Goal: Transaction & Acquisition: Purchase product/service

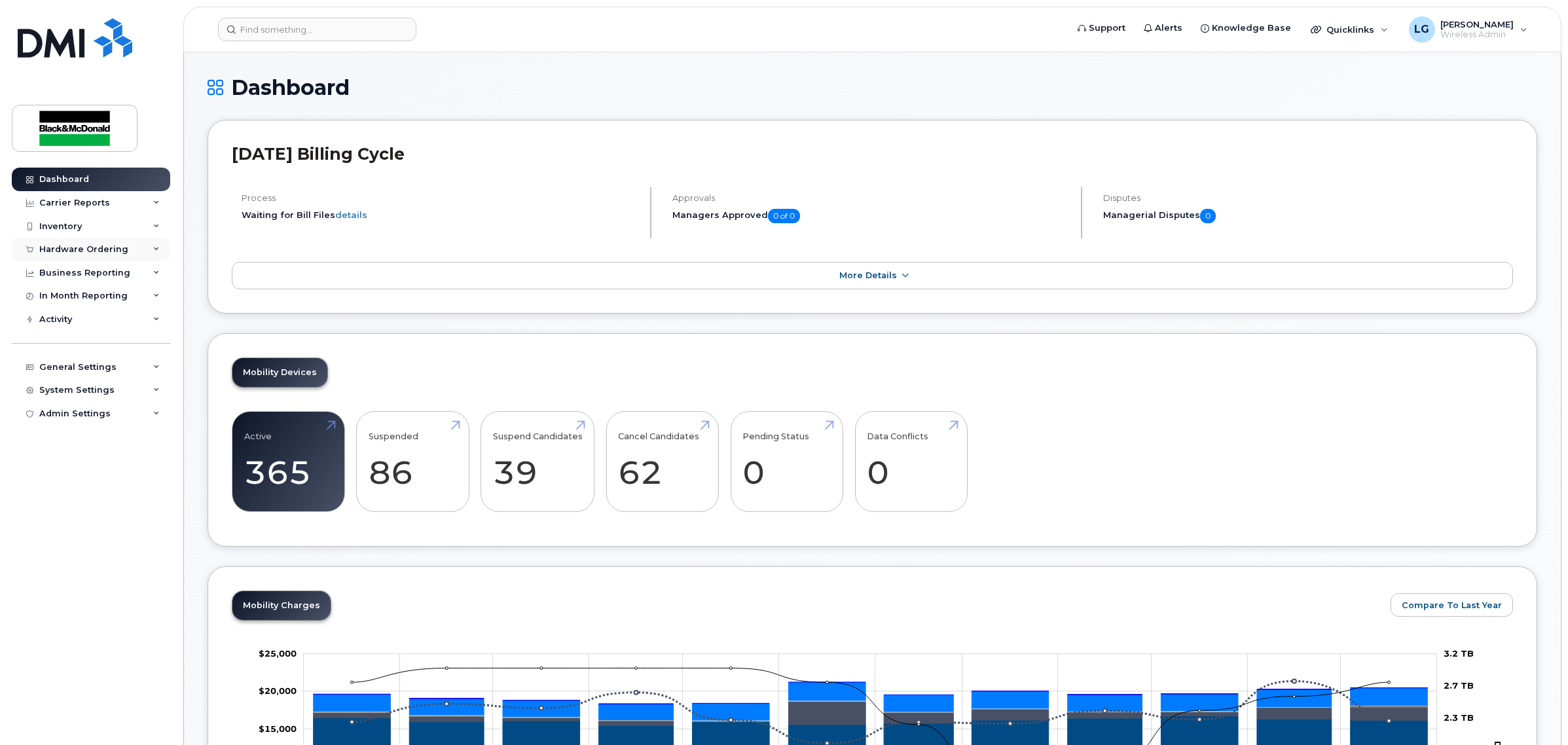
click at [115, 243] on div "Hardware Ordering" at bounding box center [91, 249] width 159 height 24
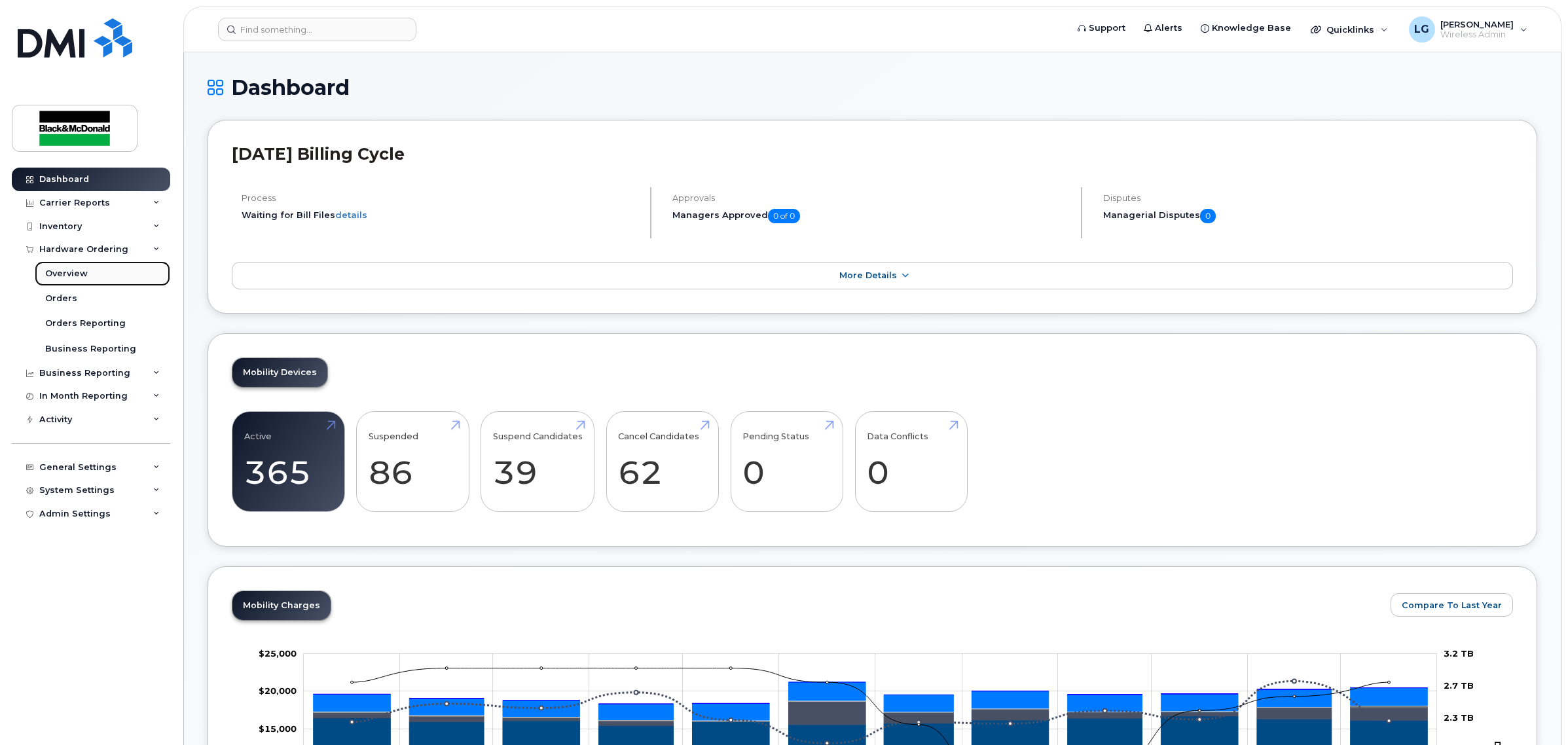
click at [90, 275] on link "Overview" at bounding box center [102, 273] width 135 height 25
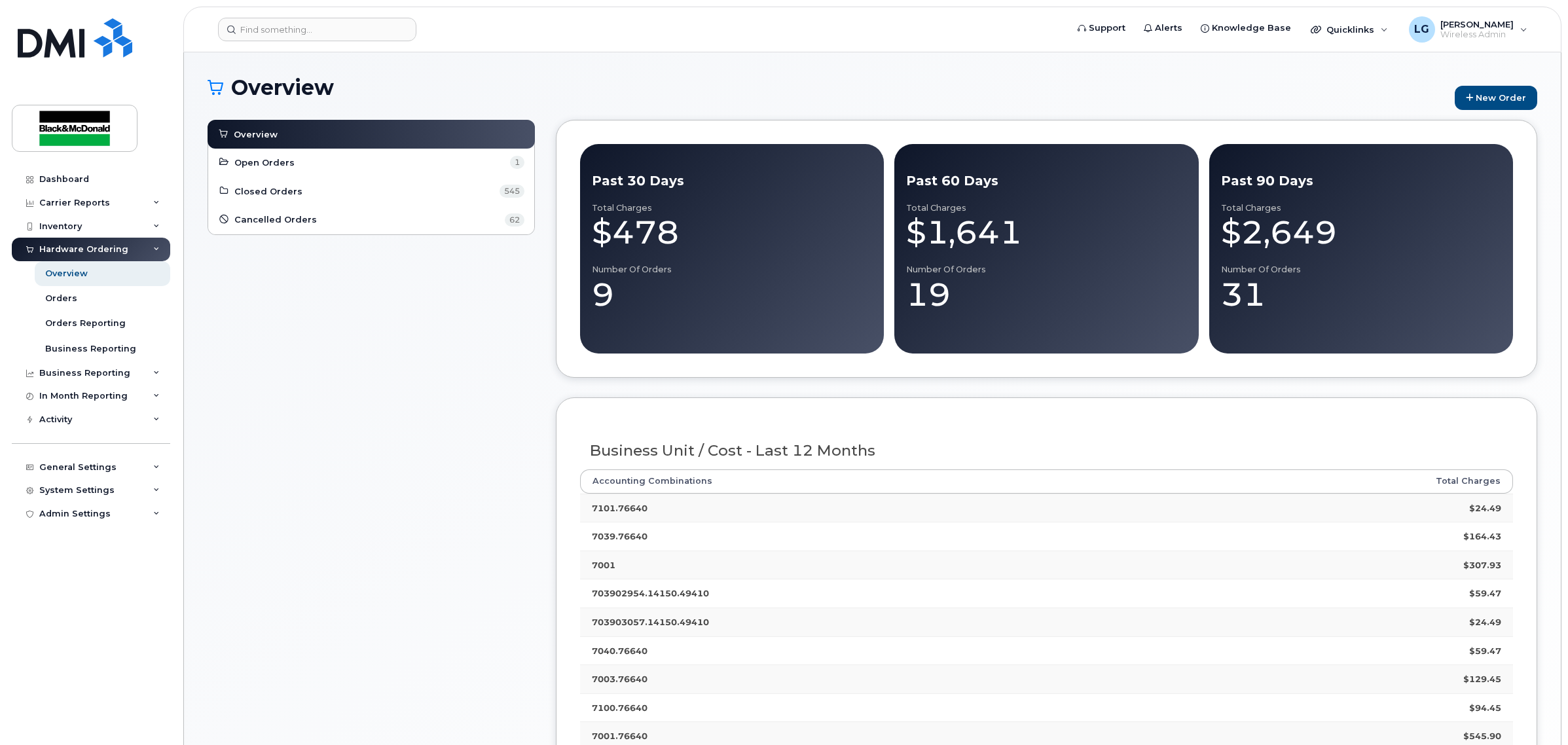
click at [64, 273] on div "Overview" at bounding box center [67, 273] width 43 height 12
click at [73, 297] on div "Orders" at bounding box center [61, 298] width 32 height 12
click at [61, 273] on div "Overview" at bounding box center [67, 273] width 43 height 12
click at [64, 303] on div "Orders" at bounding box center [61, 298] width 32 height 12
click at [1475, 97] on link "New Order" at bounding box center [1496, 97] width 83 height 24
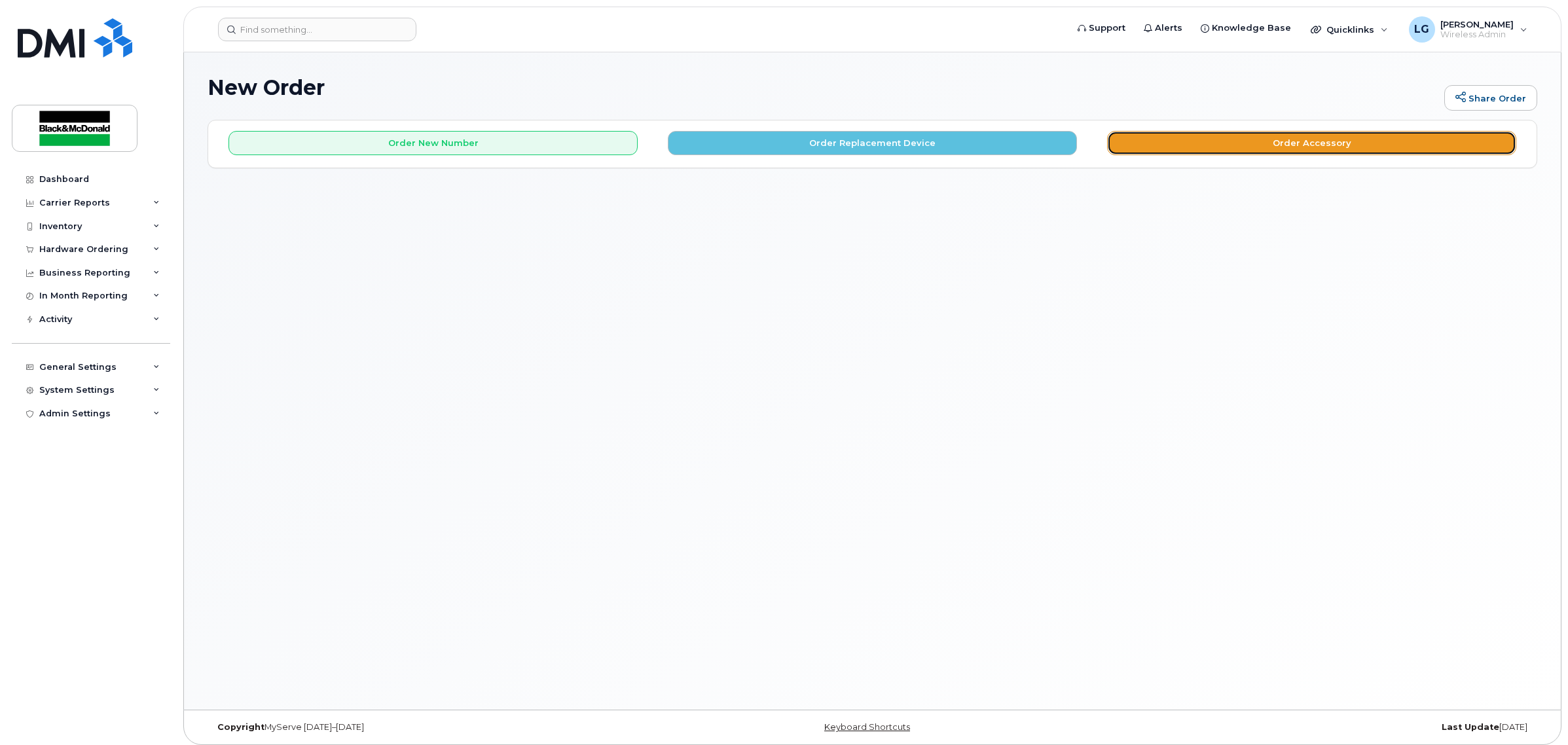
click at [1254, 138] on button "Order Accessory" at bounding box center [1312, 143] width 410 height 24
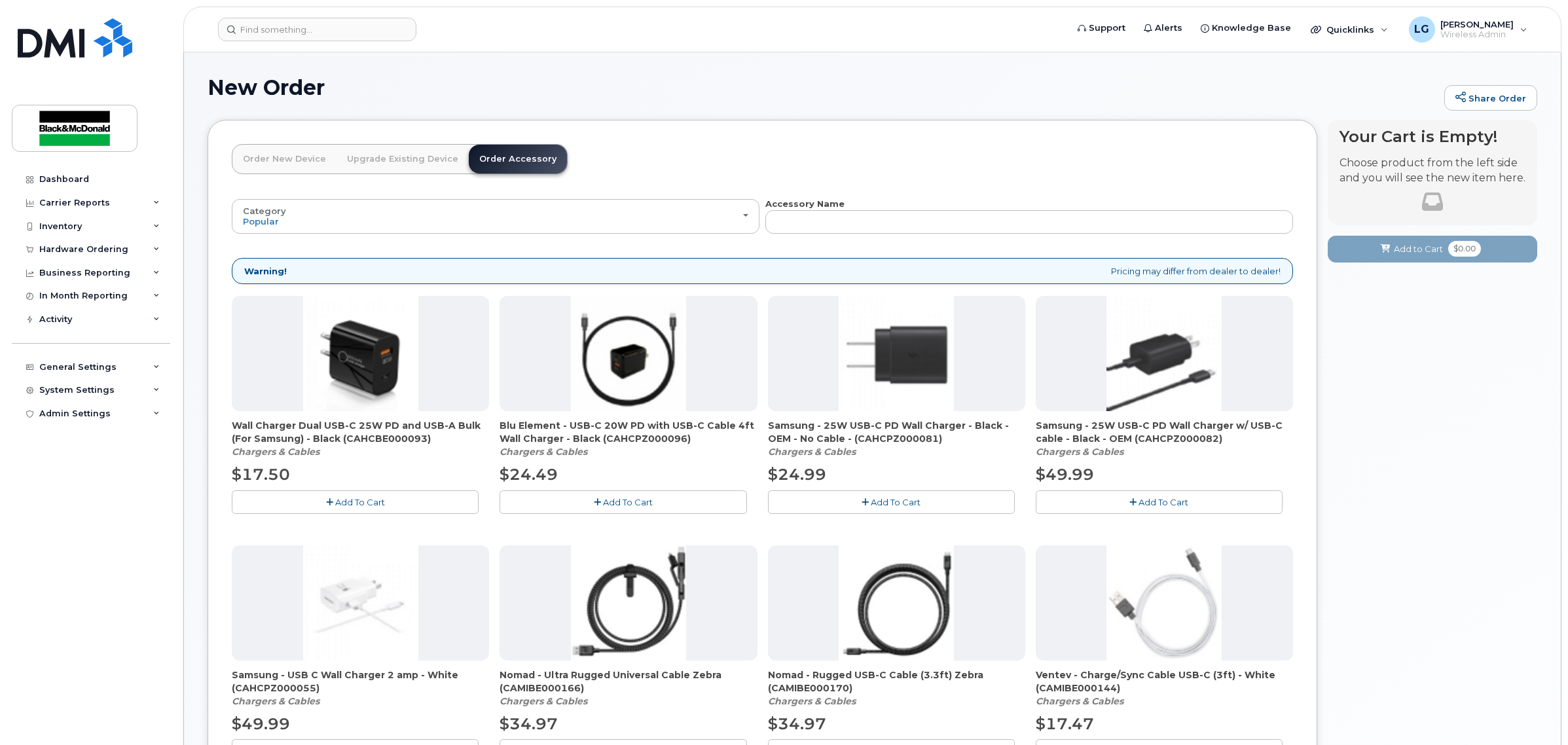
click at [354, 508] on button "Add To Cart" at bounding box center [355, 502] width 247 height 23
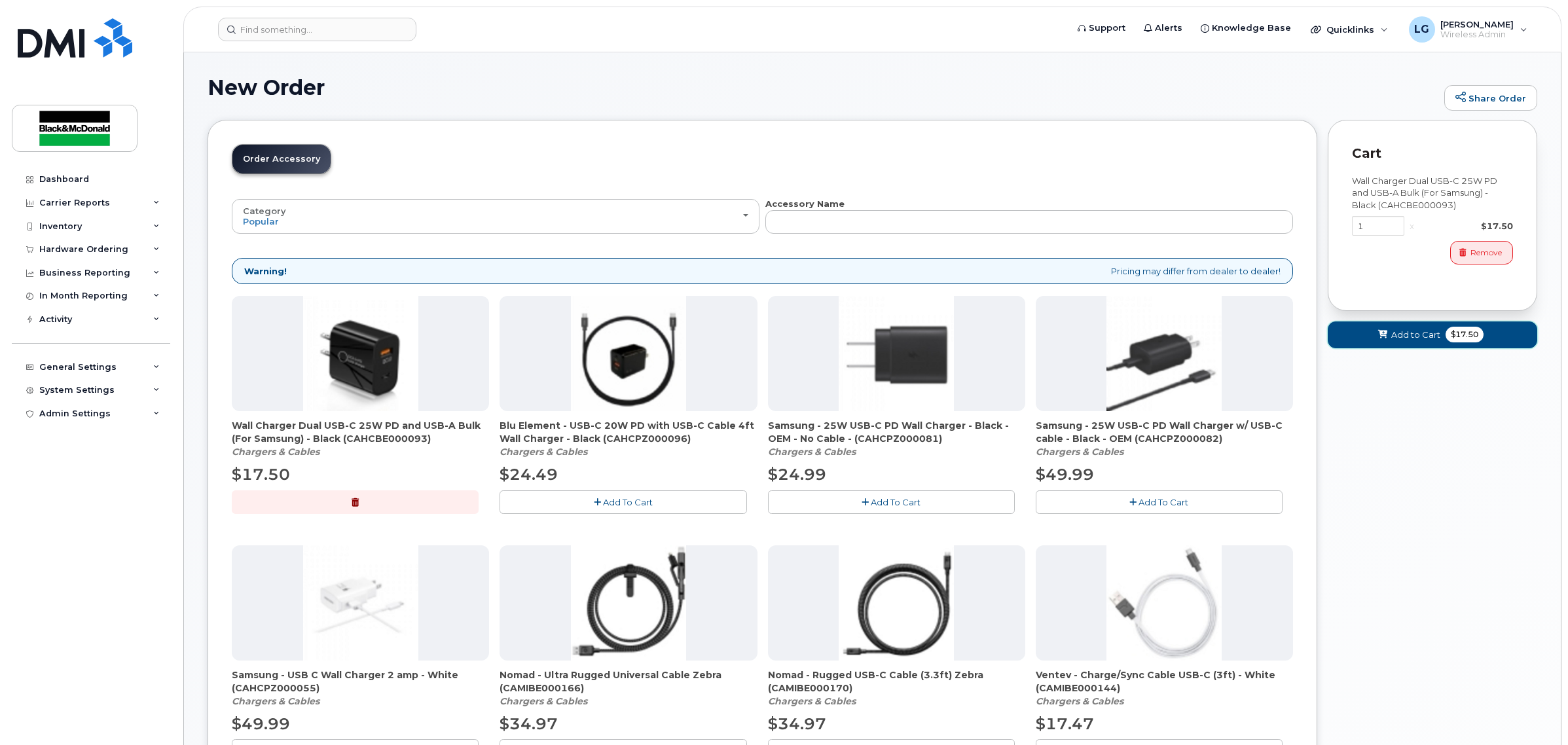
click at [1409, 340] on span "Add to Cart" at bounding box center [1415, 335] width 49 height 12
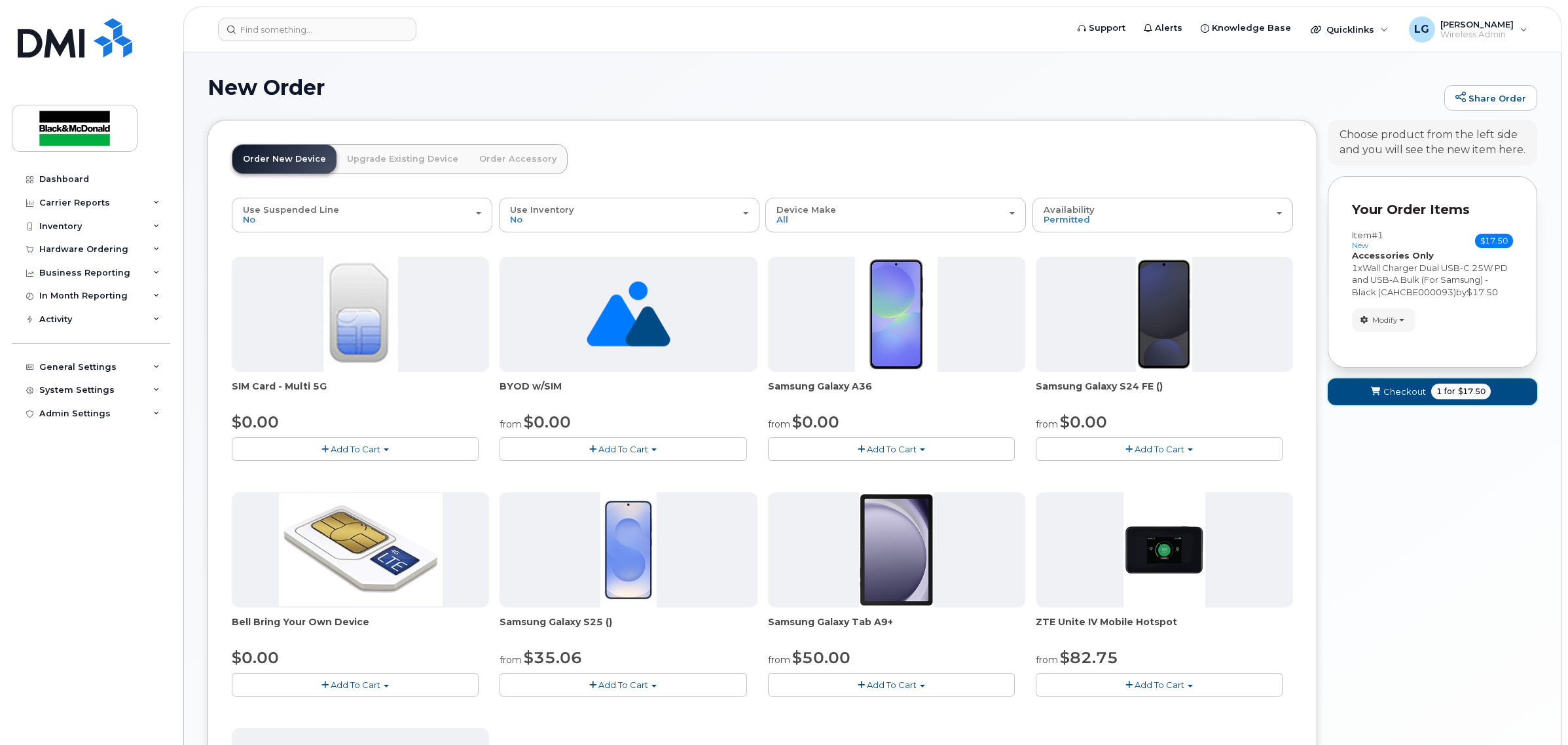
click at [1395, 403] on button "Checkout 1 for $17.50" at bounding box center [1433, 391] width 210 height 27
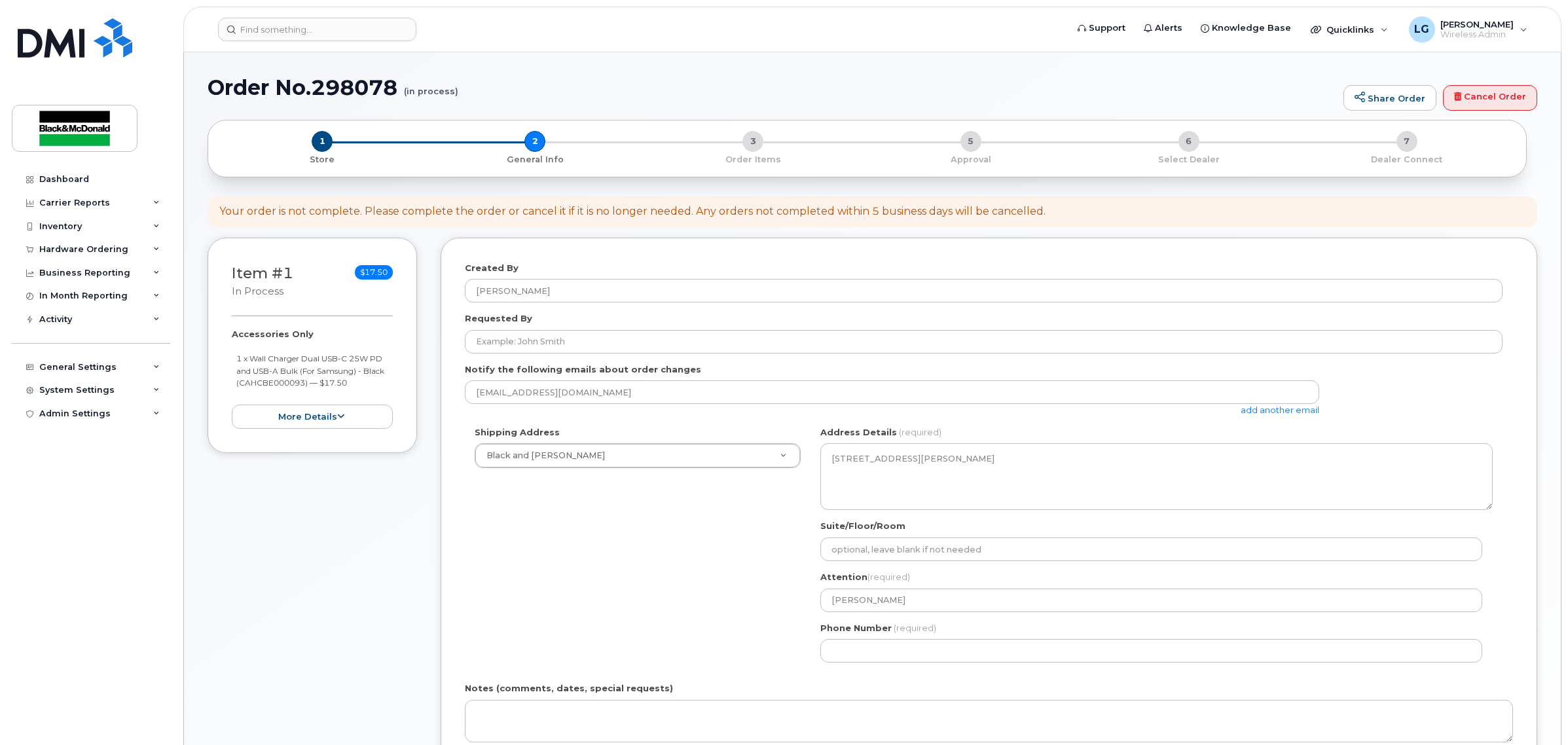
select select
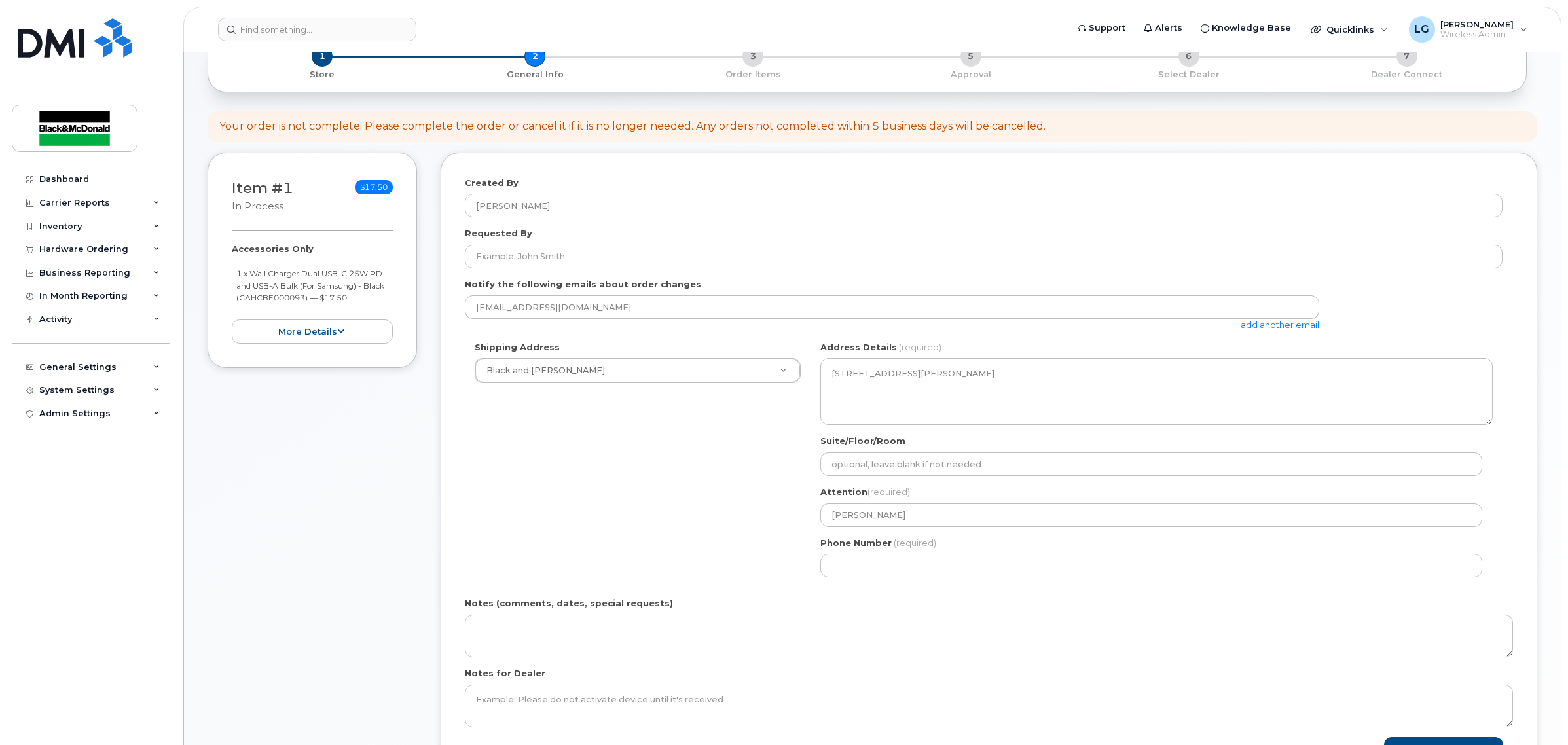
scroll to position [164, 0]
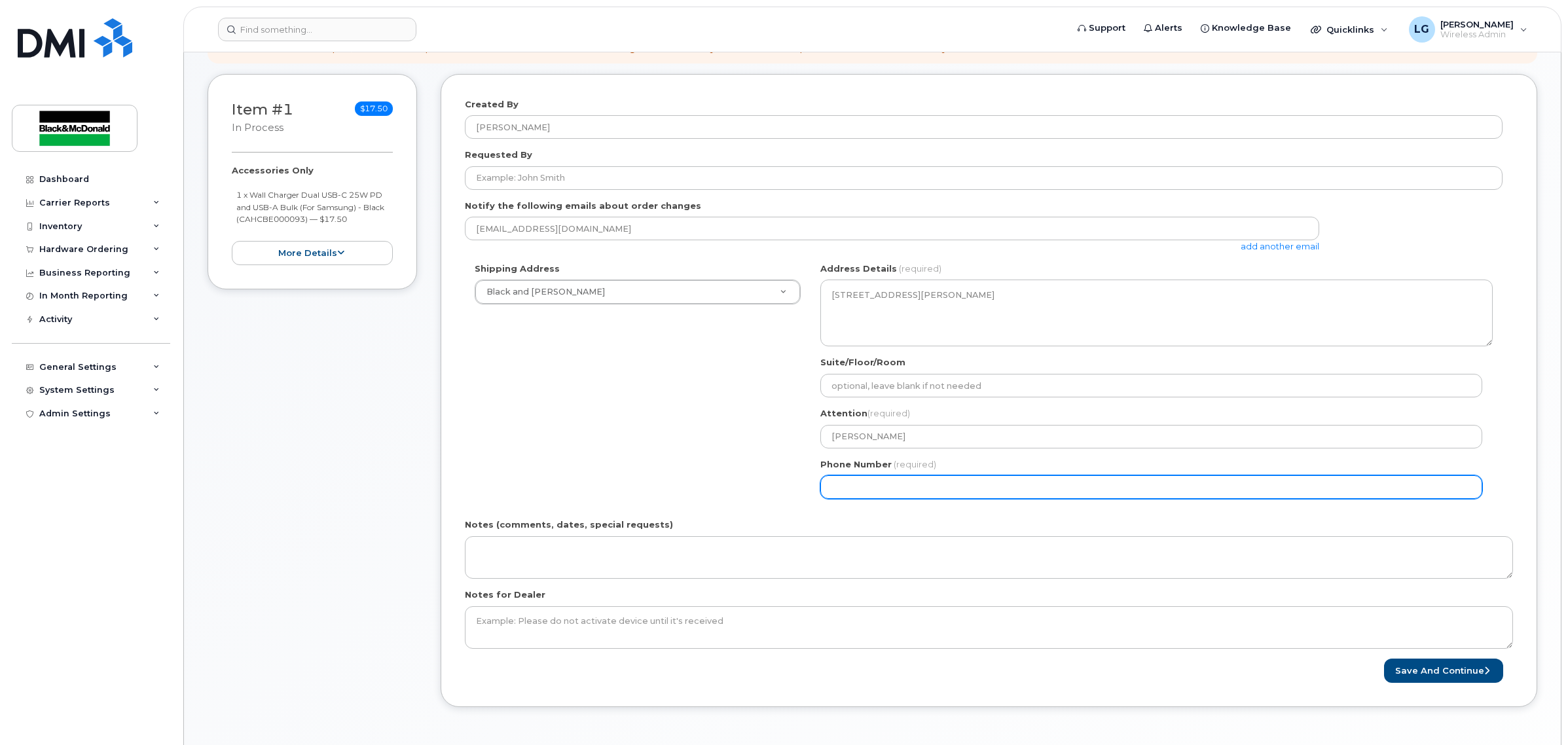
click at [910, 482] on input "Phone Number" at bounding box center [1152, 487] width 662 height 24
type input "6139037762"
select select
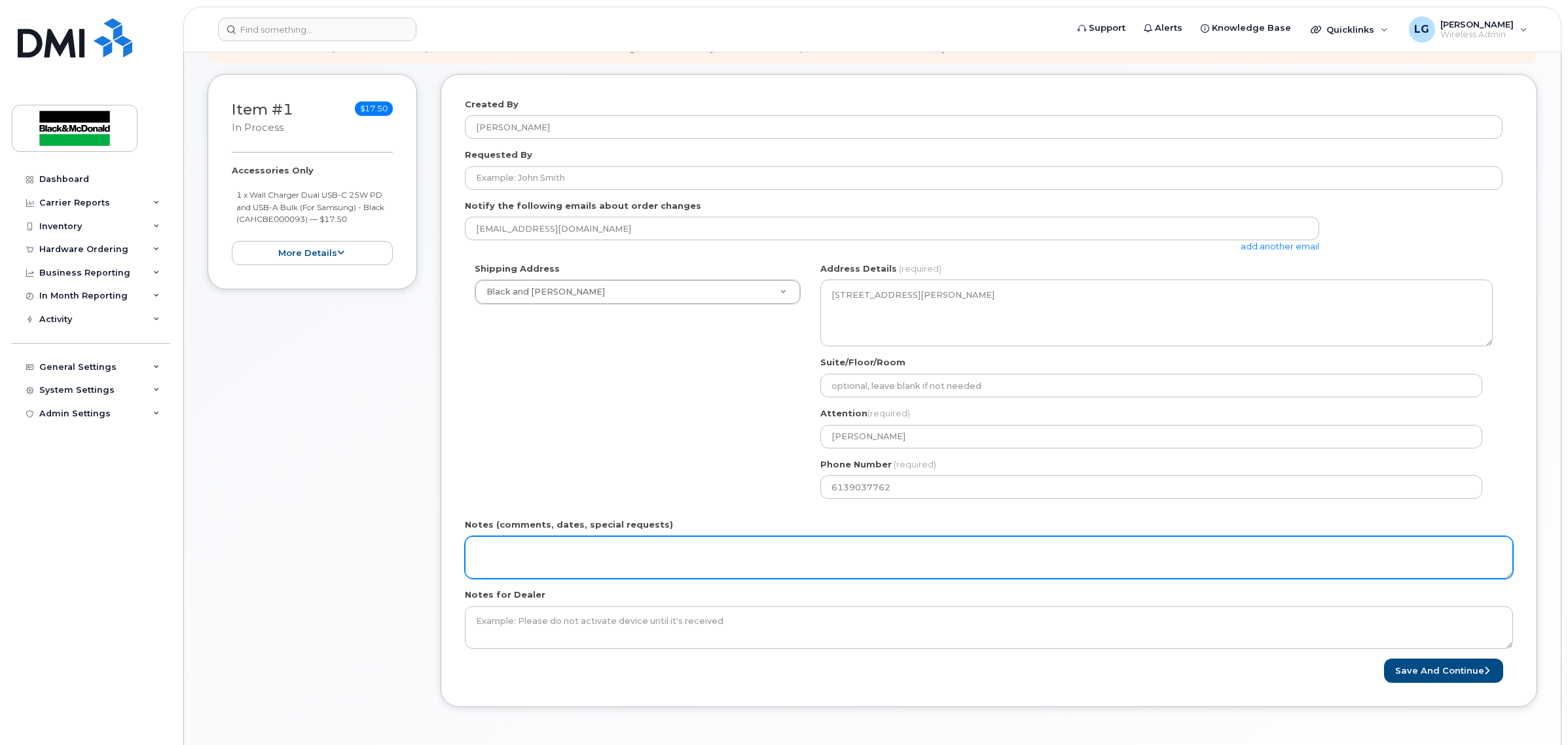
click at [894, 561] on textarea "Notes (comments, dates, special requests)" at bounding box center [989, 558] width 1049 height 43
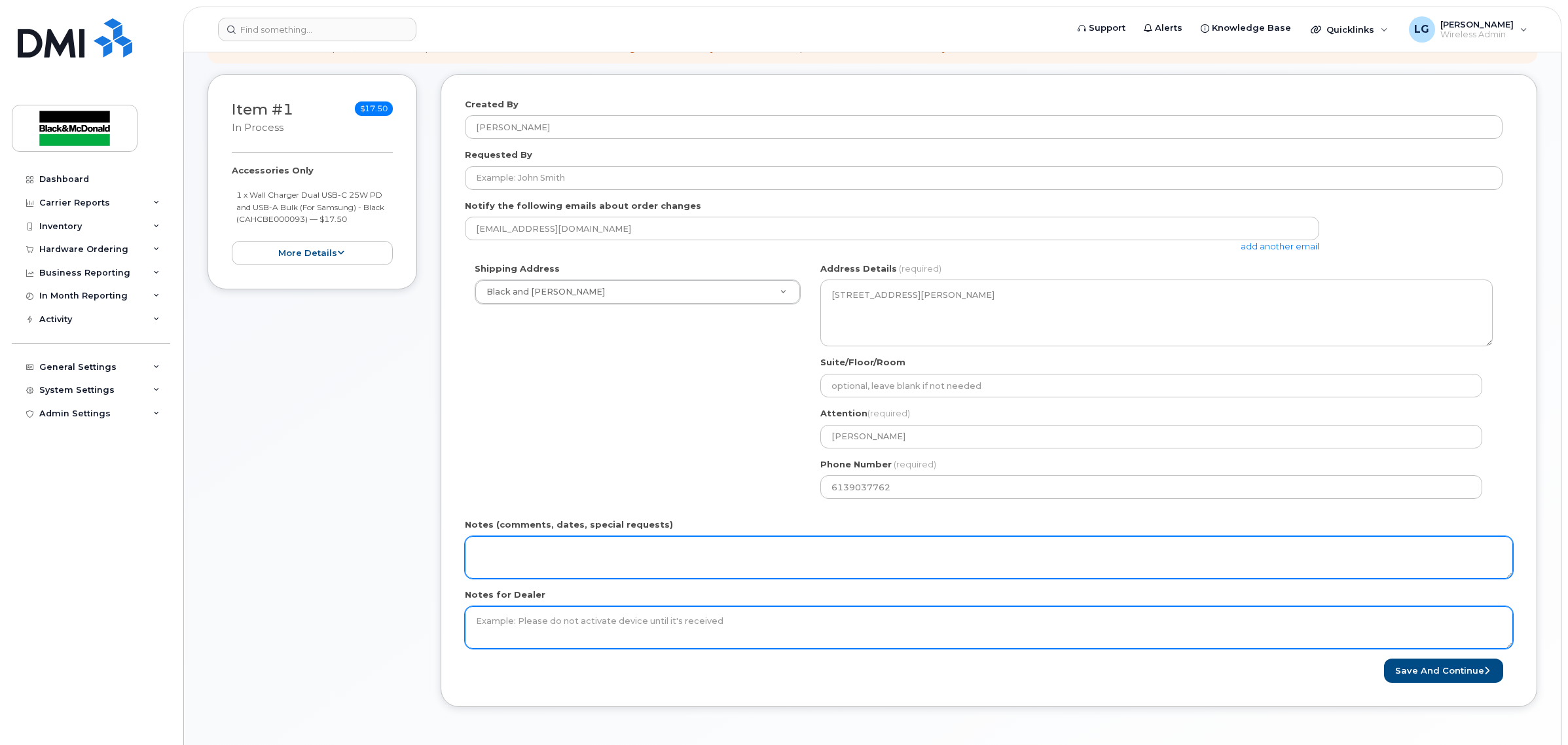
paste textarea "[PERSON_NAME]"
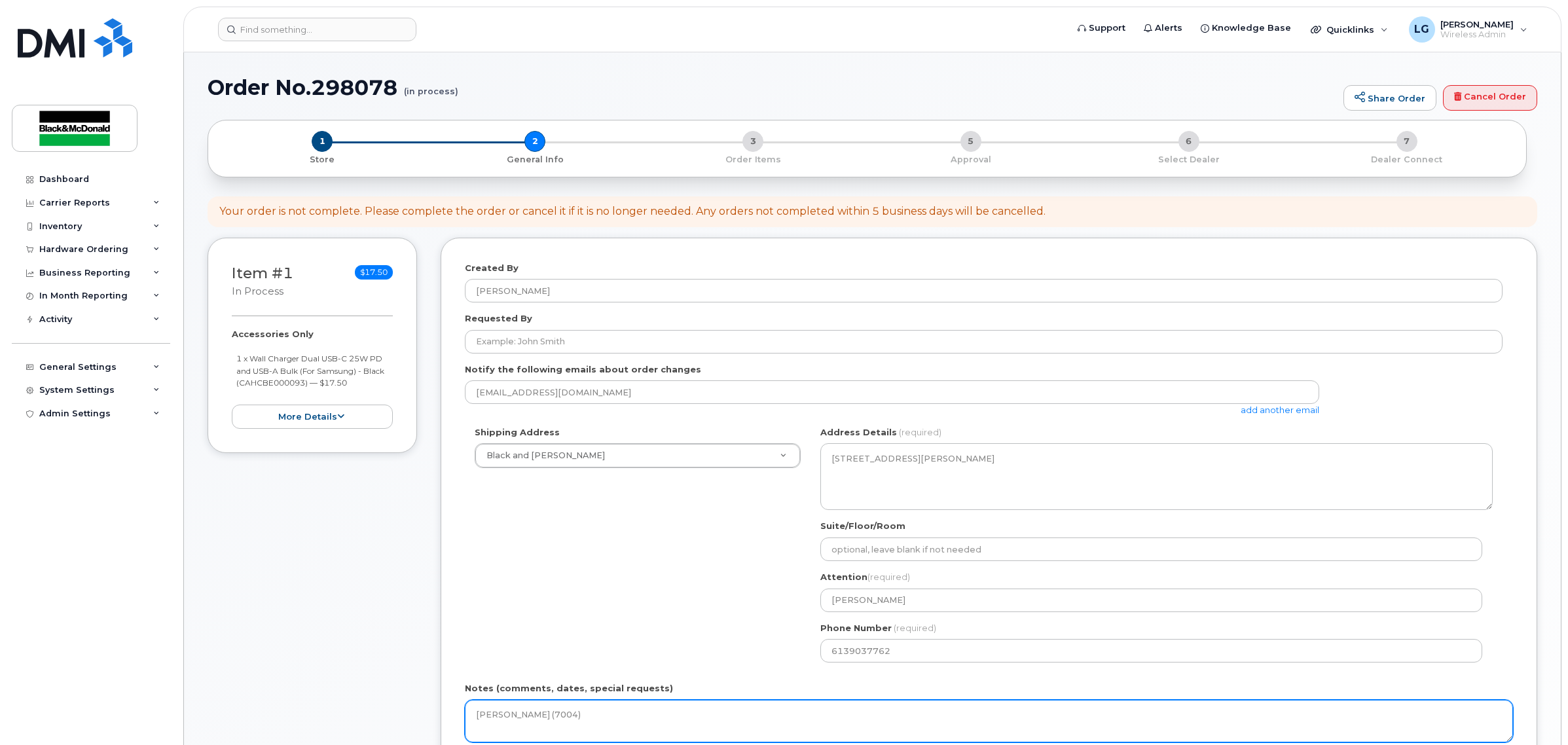
scroll to position [327, 0]
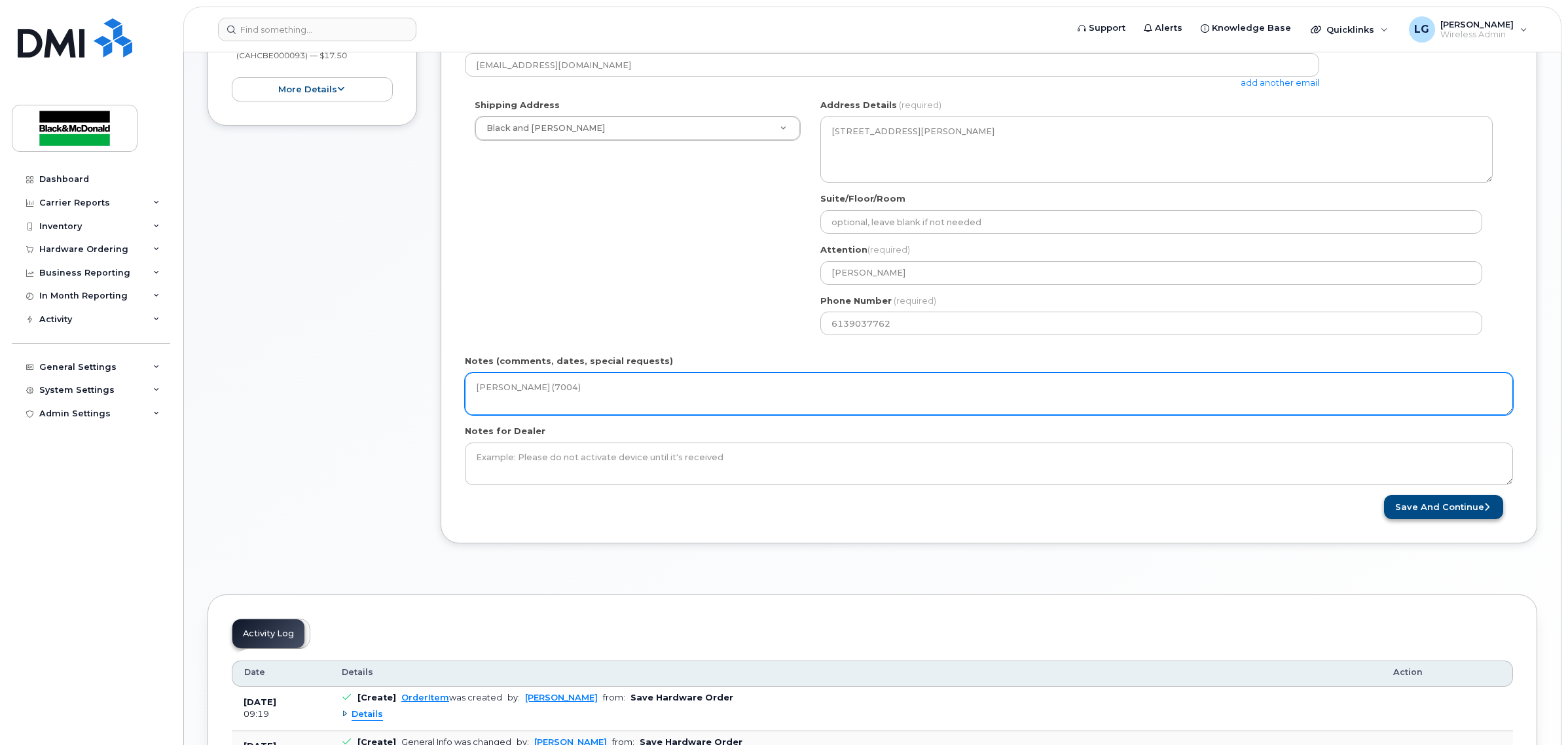
type textarea "[PERSON_NAME] (7004)"
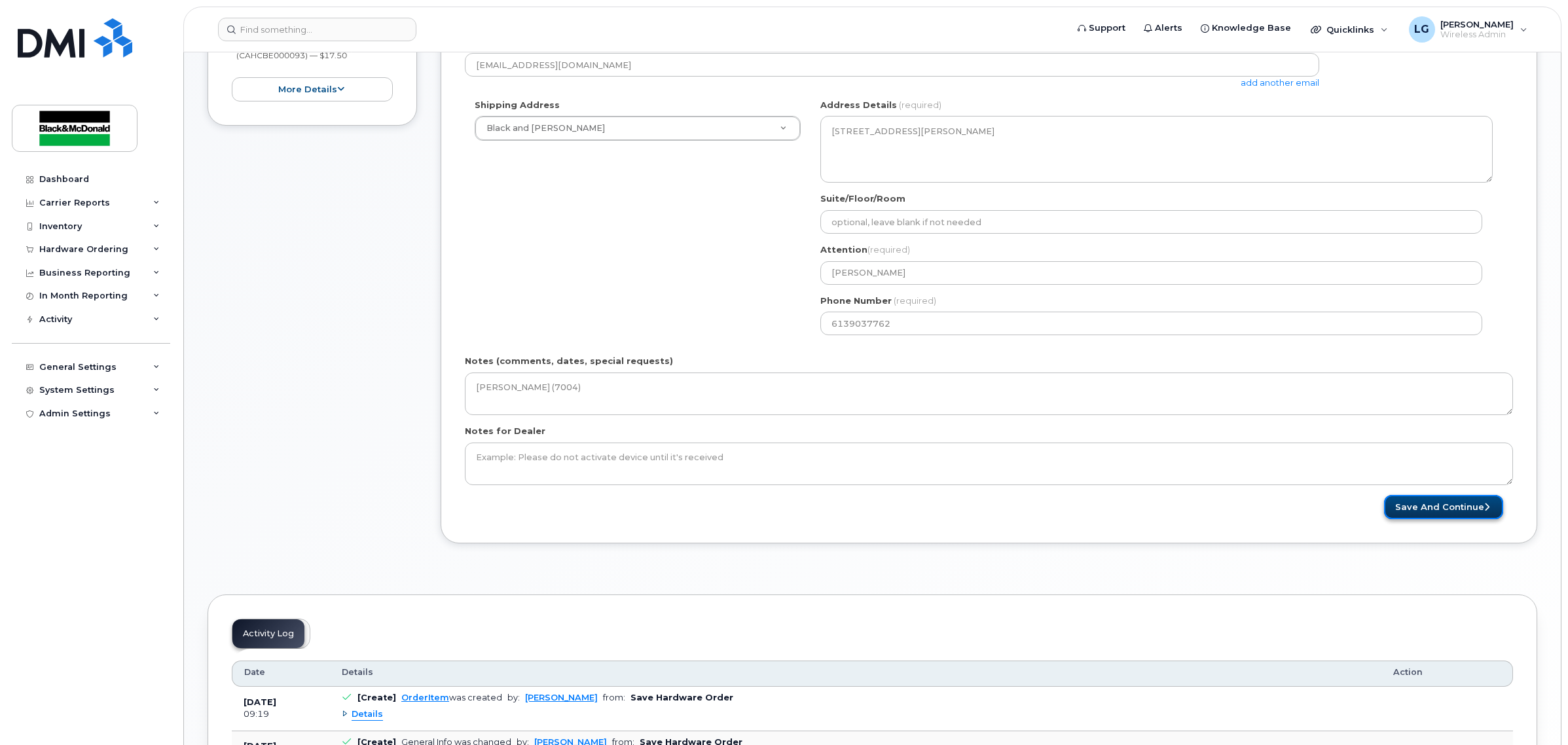
click at [1449, 505] on button "Save and Continue" at bounding box center [1443, 506] width 119 height 24
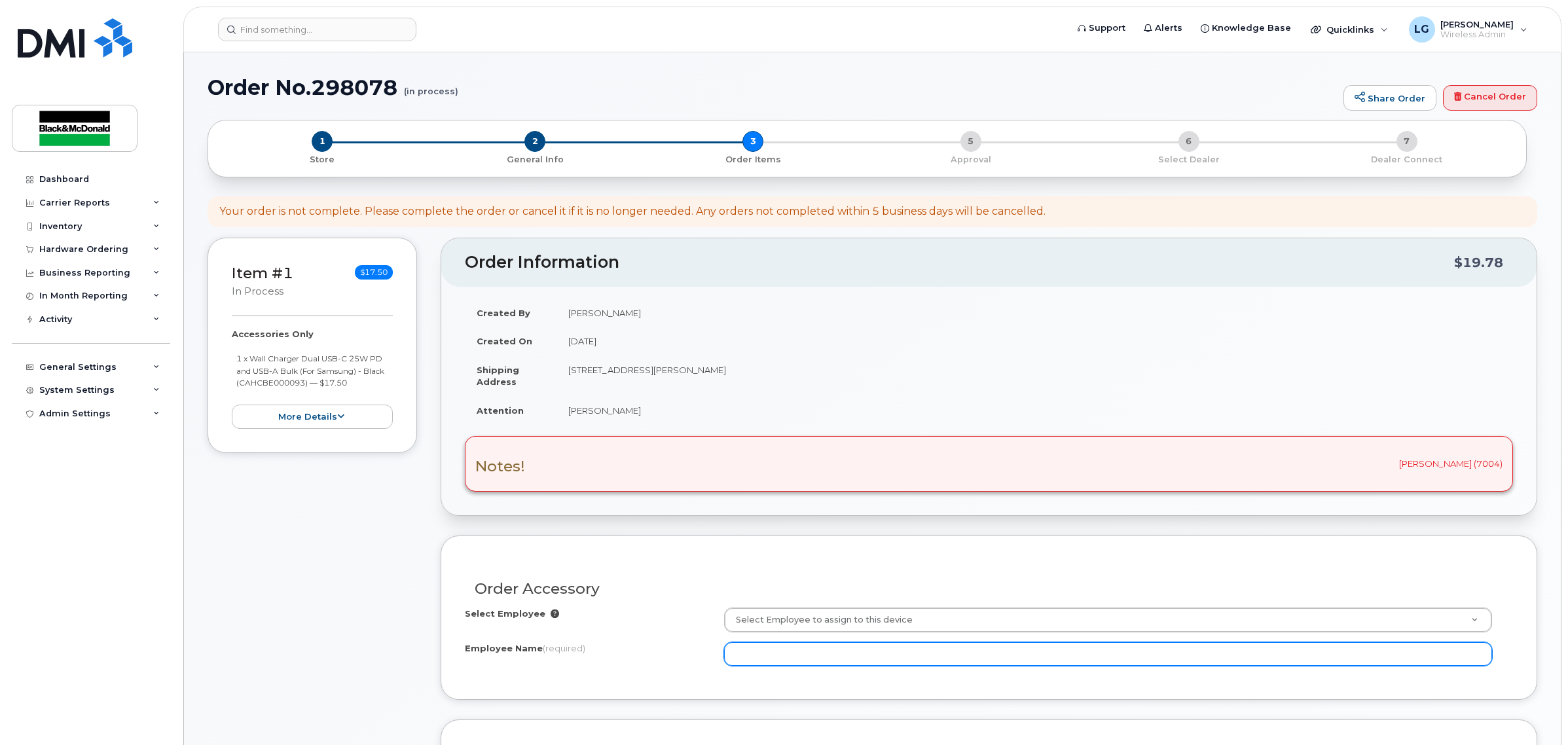
click at [823, 655] on input "Employee Name (required)" at bounding box center [1108, 654] width 768 height 24
paste input "[PERSON_NAME]"
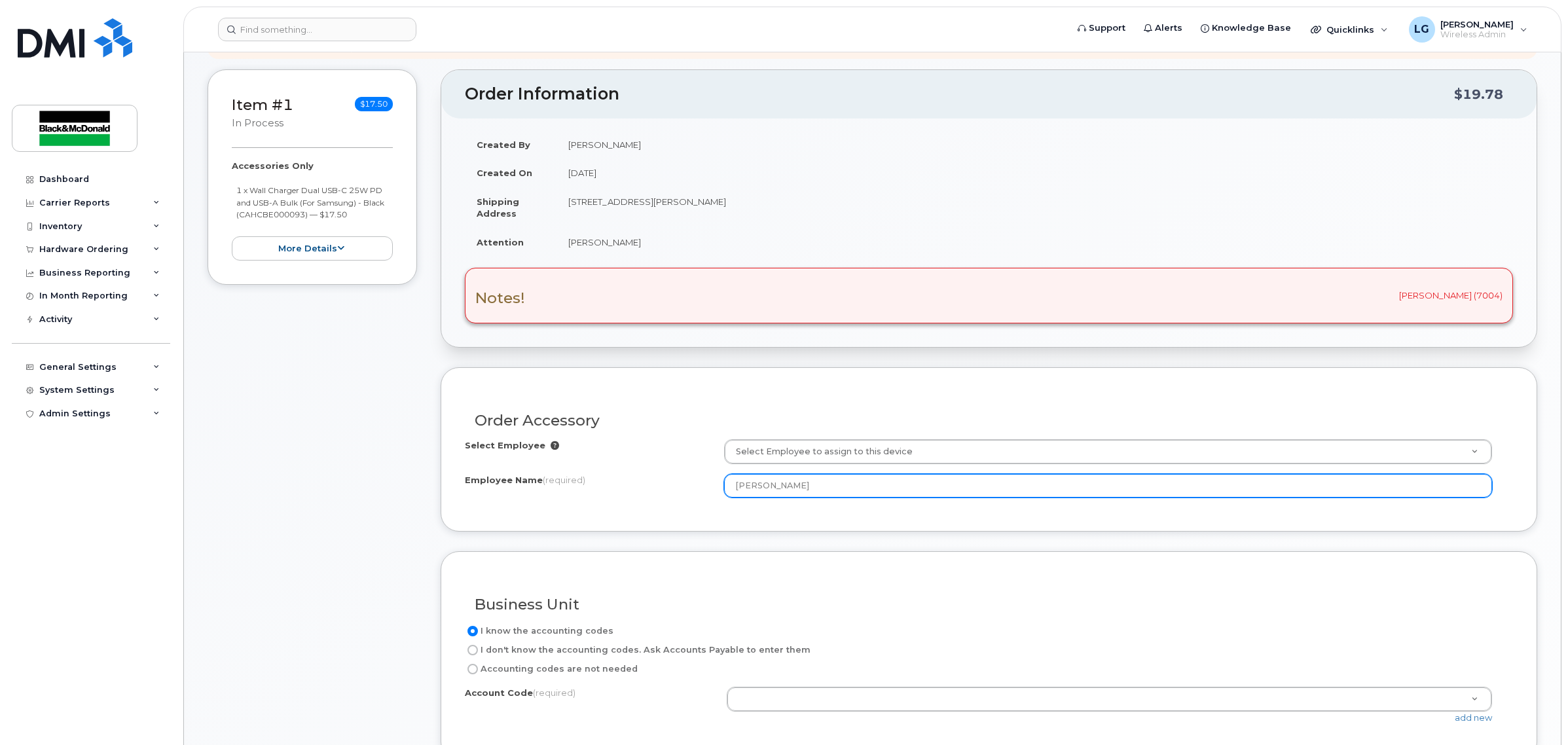
scroll to position [245, 0]
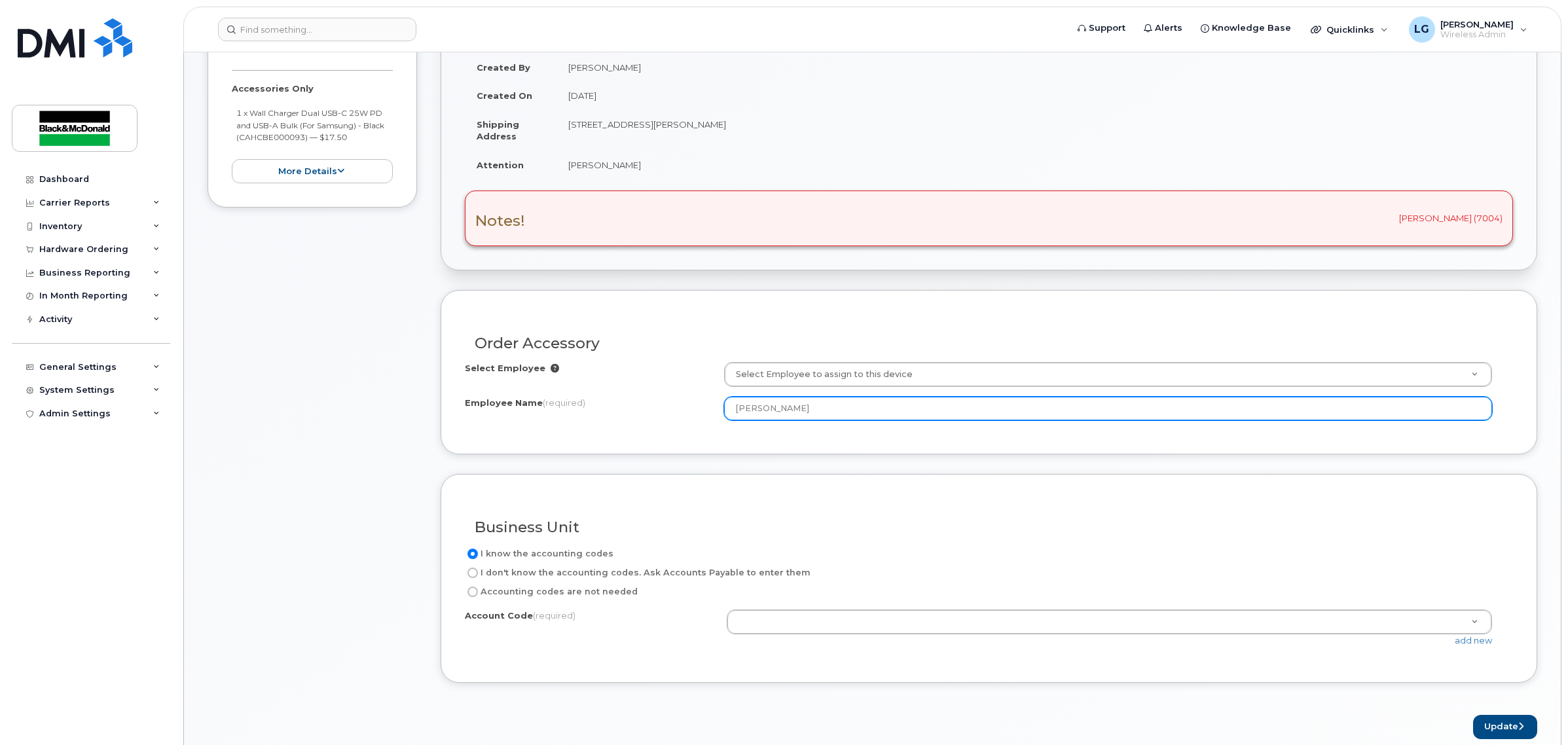
type input "[PERSON_NAME]"
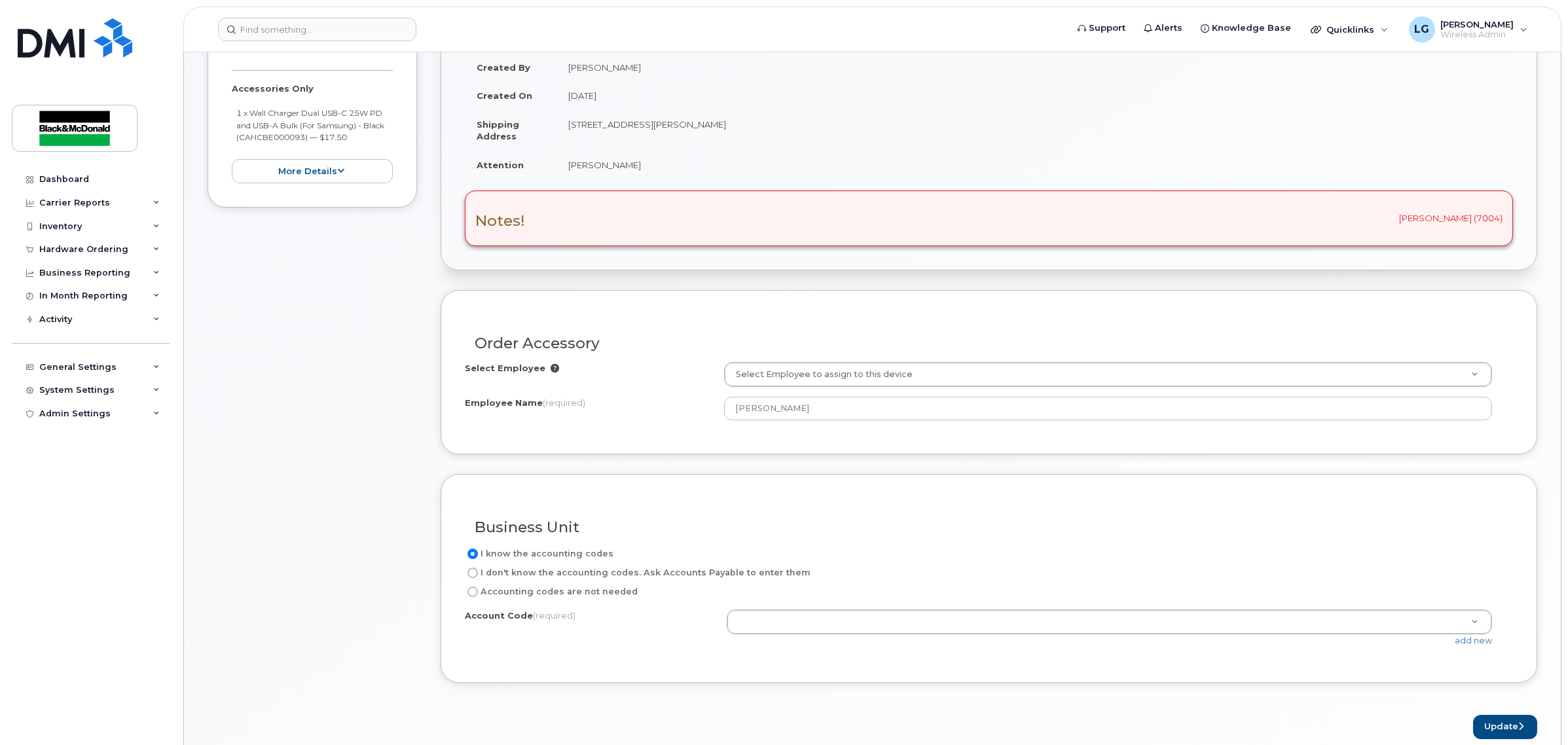
click at [845, 638] on div "add new" at bounding box center [1115, 640] width 776 height 12
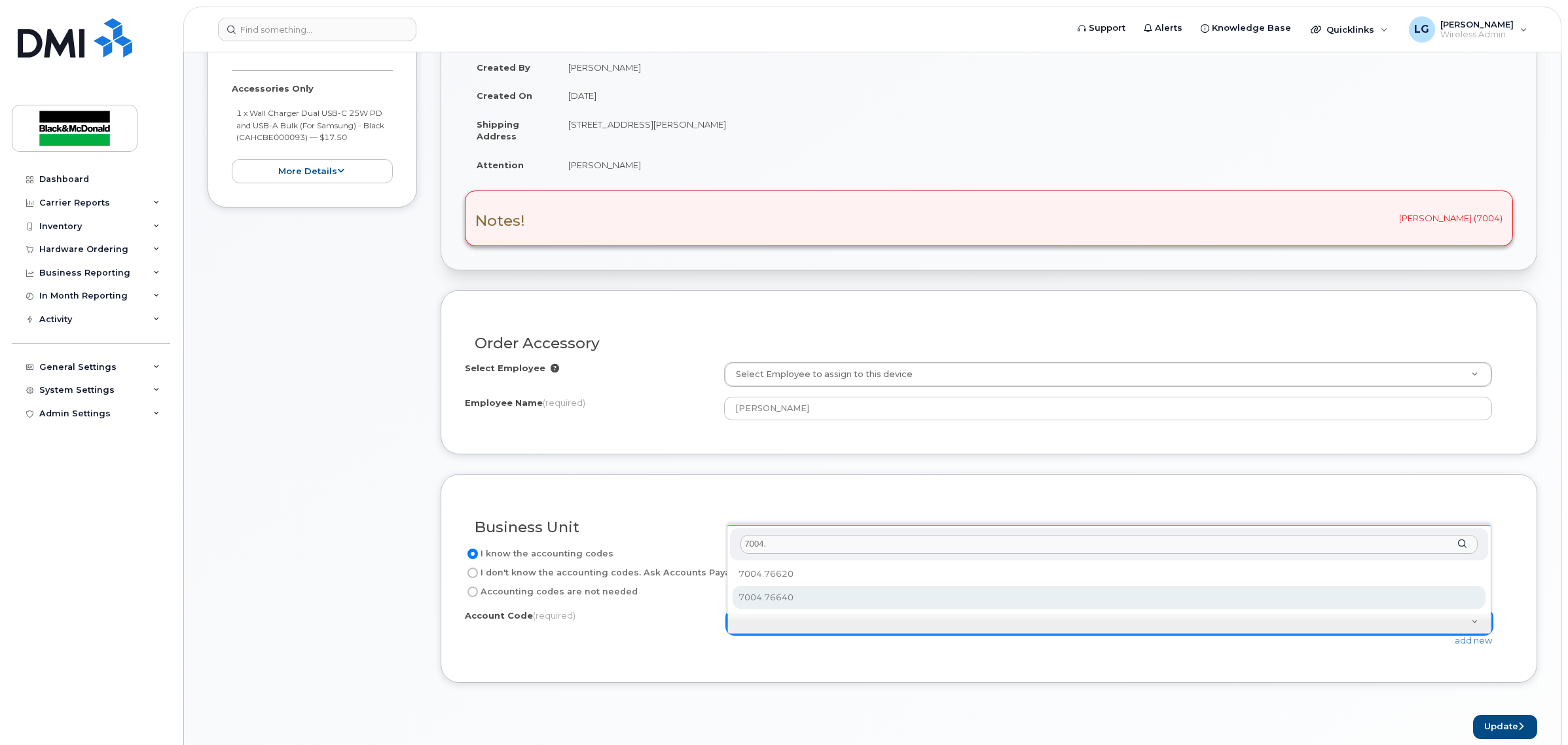
type input "7004."
select select "7004.76640"
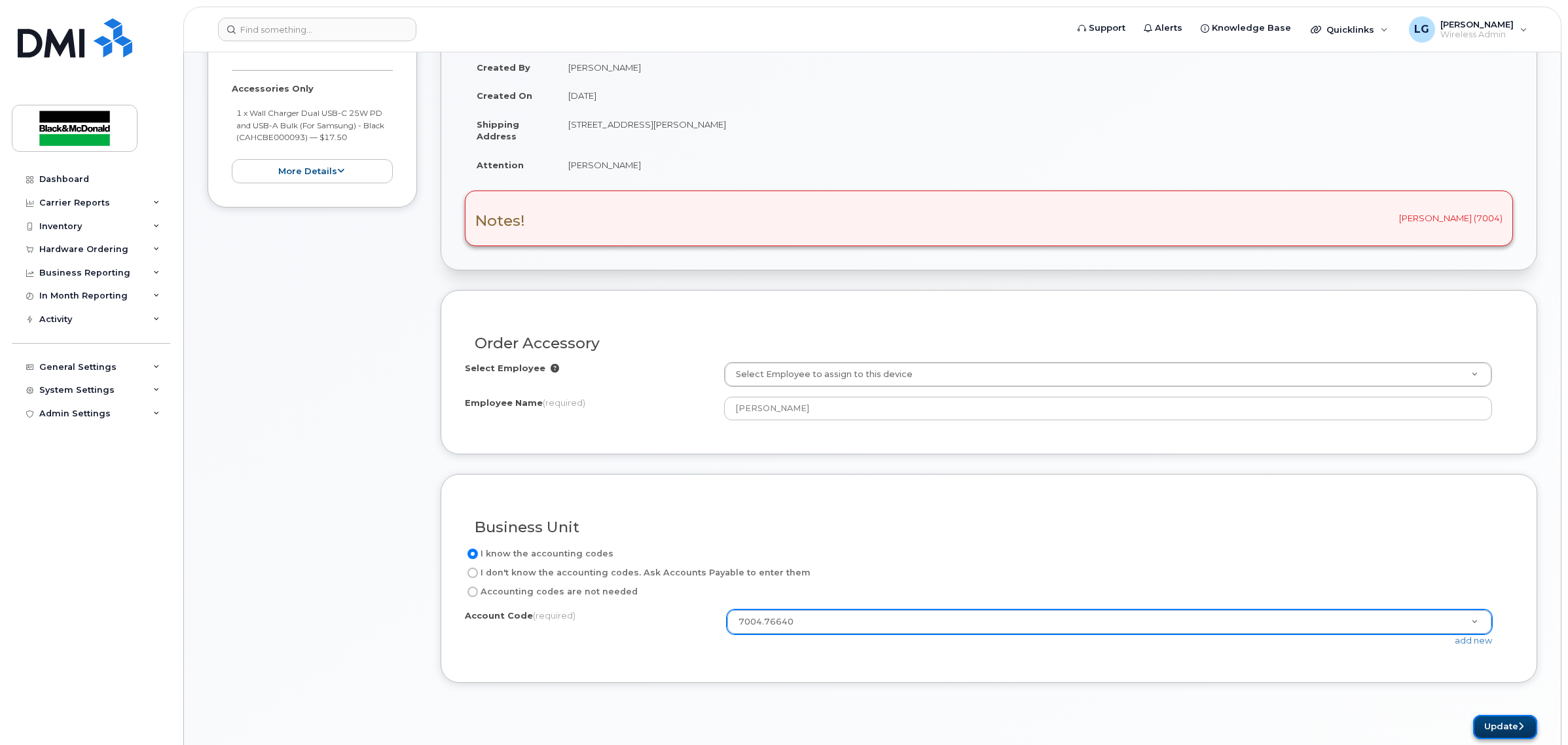
click at [1514, 724] on button "Update" at bounding box center [1505, 727] width 64 height 24
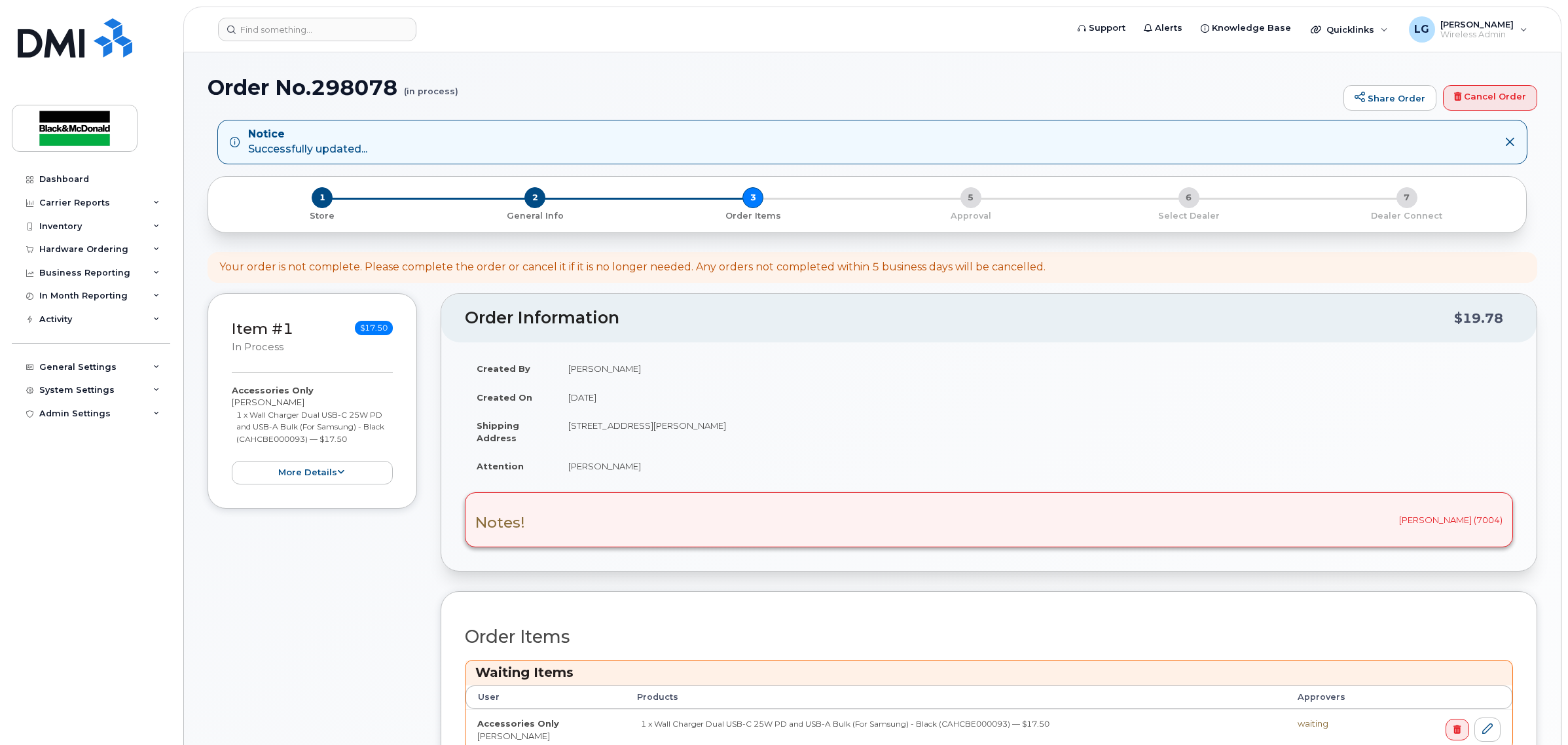
scroll to position [327, 0]
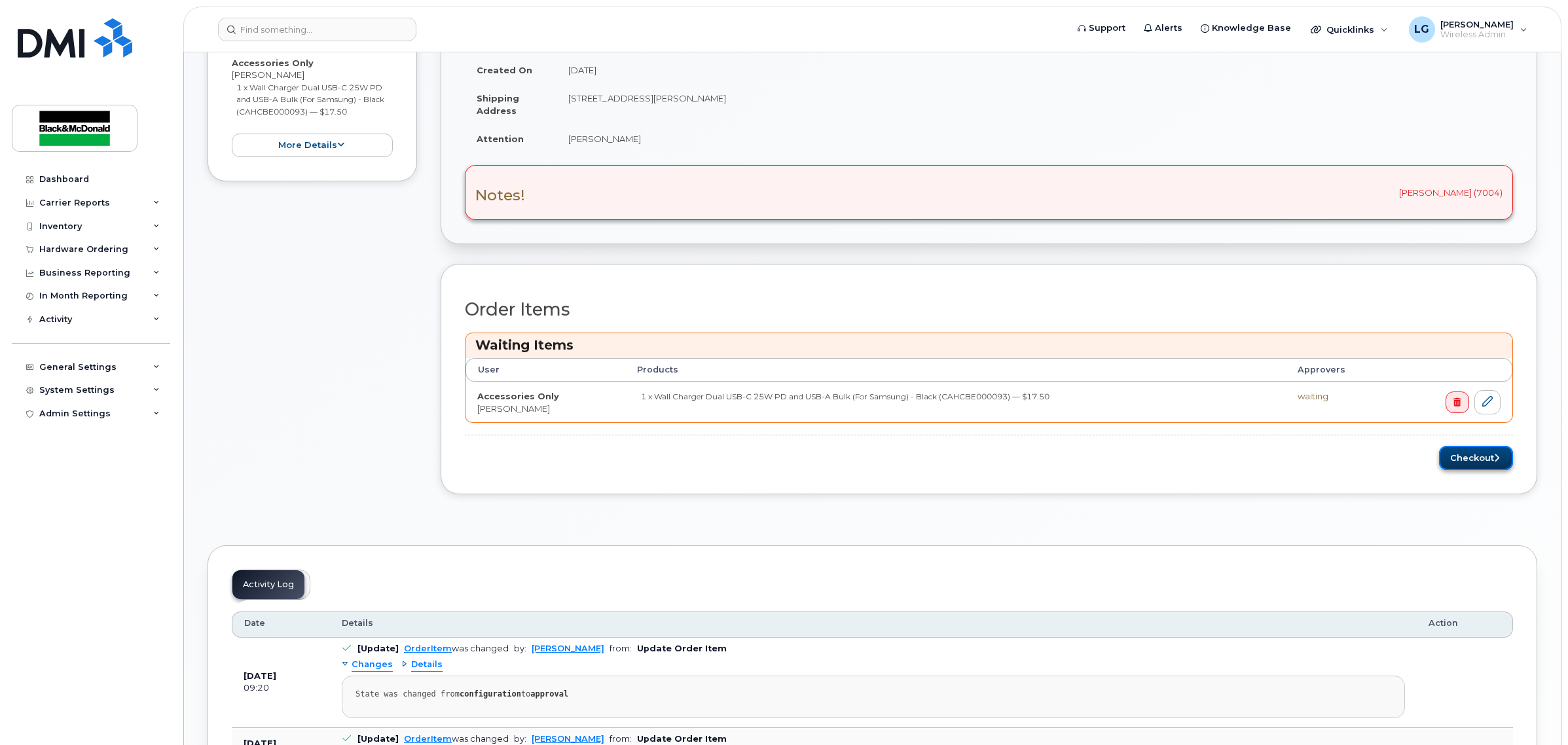
click at [1460, 465] on button "Checkout" at bounding box center [1476, 458] width 74 height 24
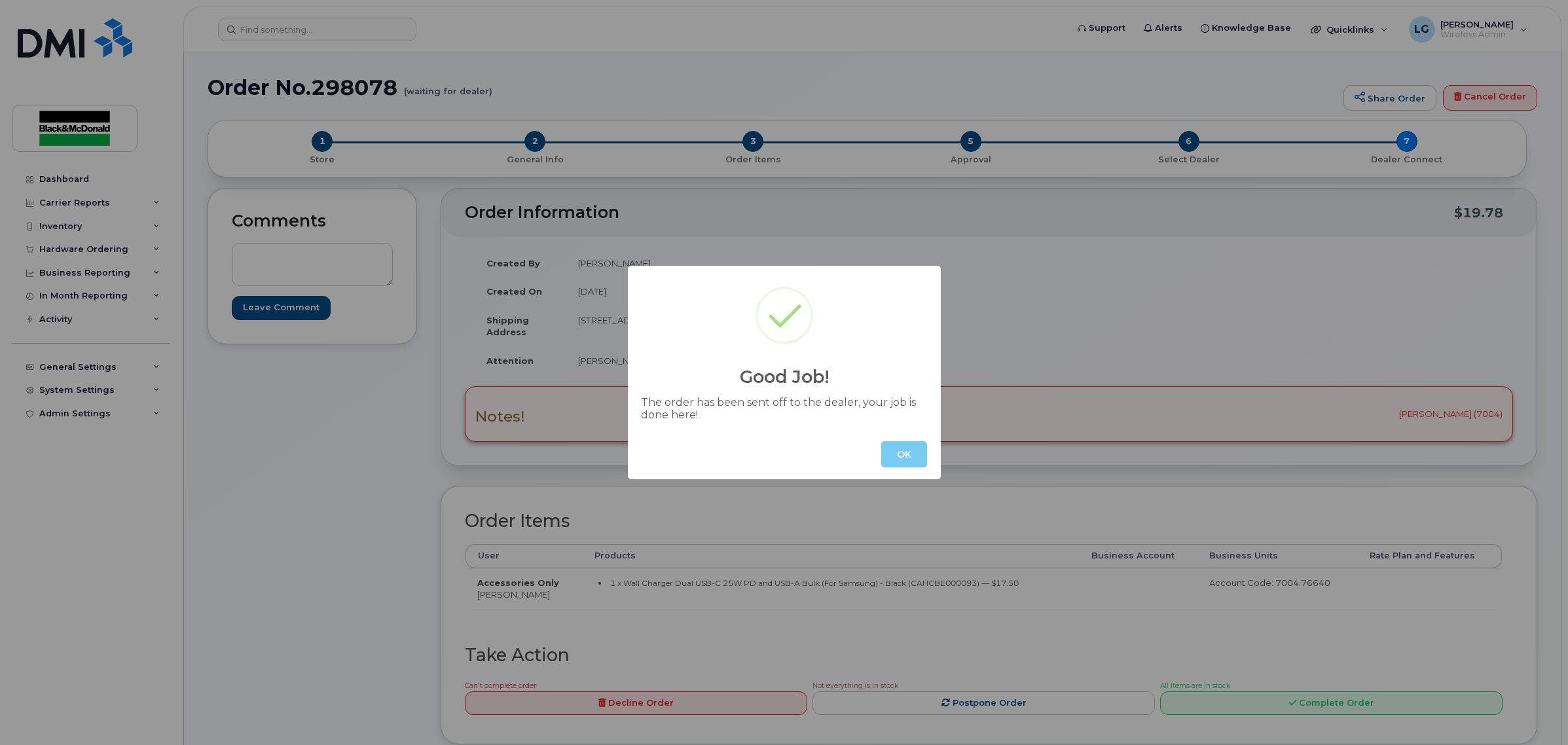
click at [883, 463] on button "OK" at bounding box center [904, 454] width 46 height 26
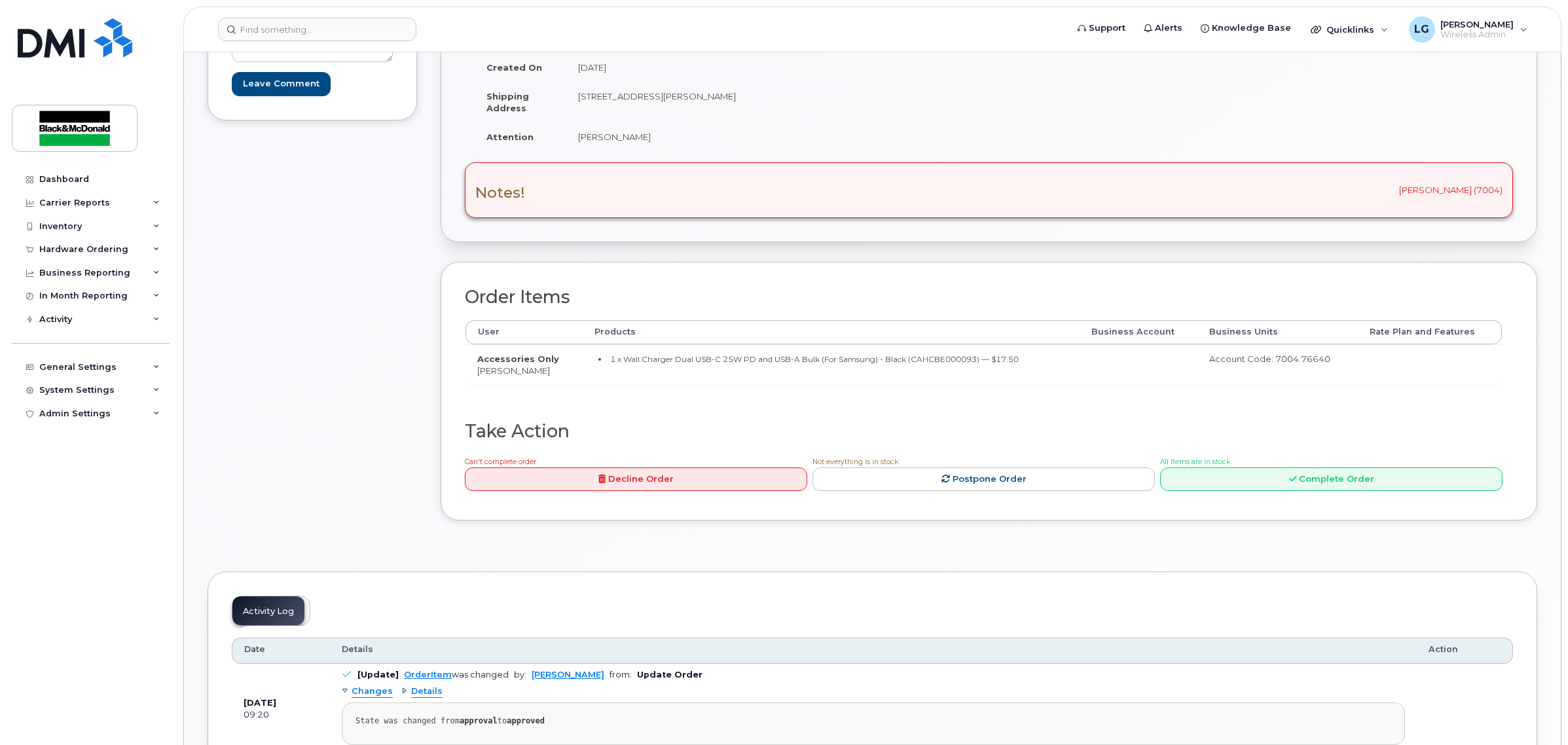
scroll to position [164, 0]
